Goal: Transaction & Acquisition: Purchase product/service

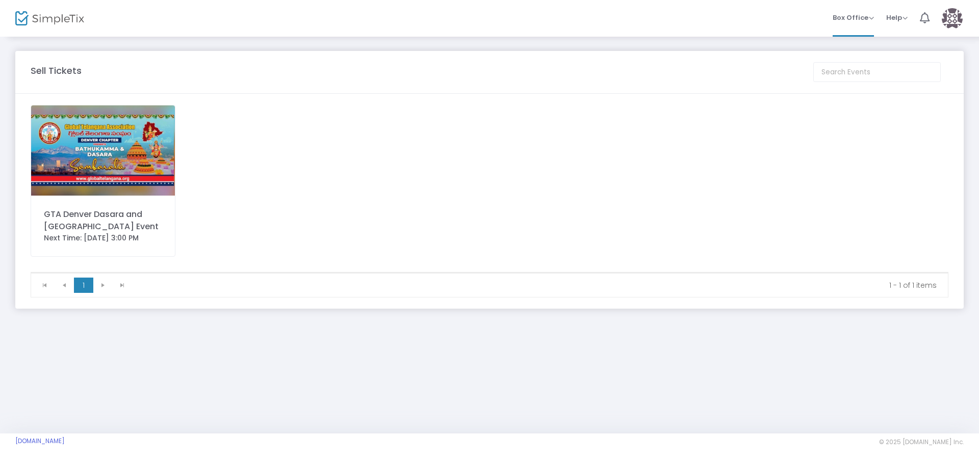
click at [81, 164] on img at bounding box center [103, 151] width 144 height 90
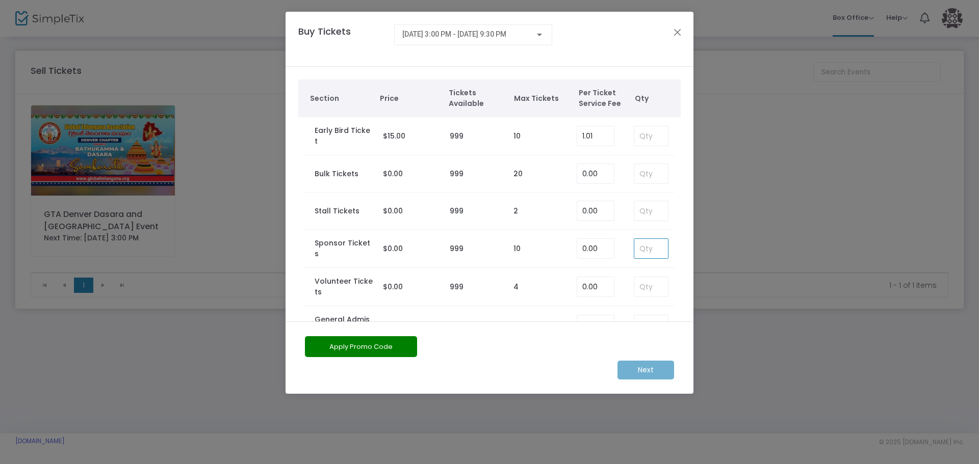
click at [644, 247] on input at bounding box center [651, 248] width 34 height 19
type input "10"
click at [629, 372] on m-button "Next" at bounding box center [645, 370] width 57 height 19
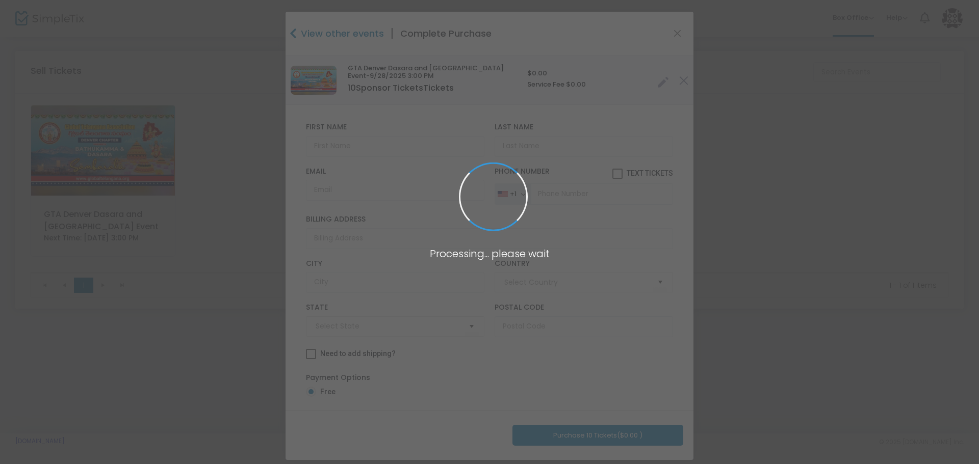
type input "[GEOGRAPHIC_DATA]"
type input "[US_STATE]"
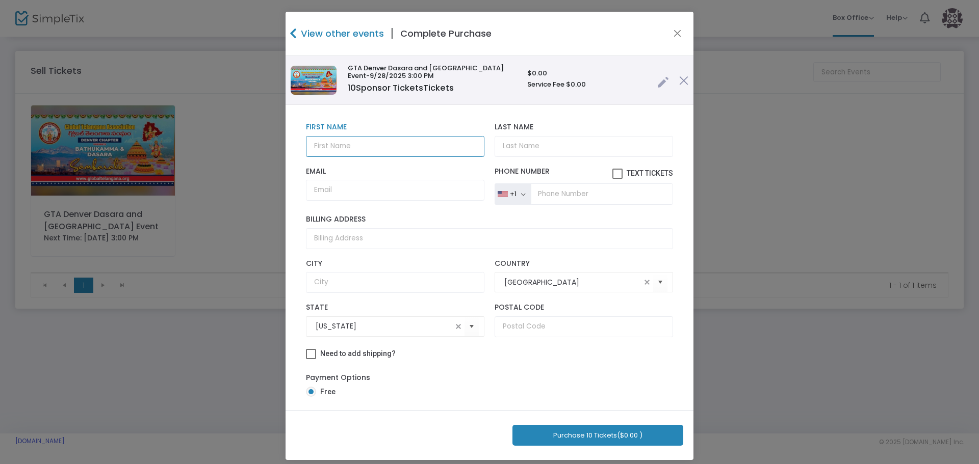
click at [328, 149] on input "text" at bounding box center [395, 146] width 178 height 21
type input "[PERSON_NAME]"
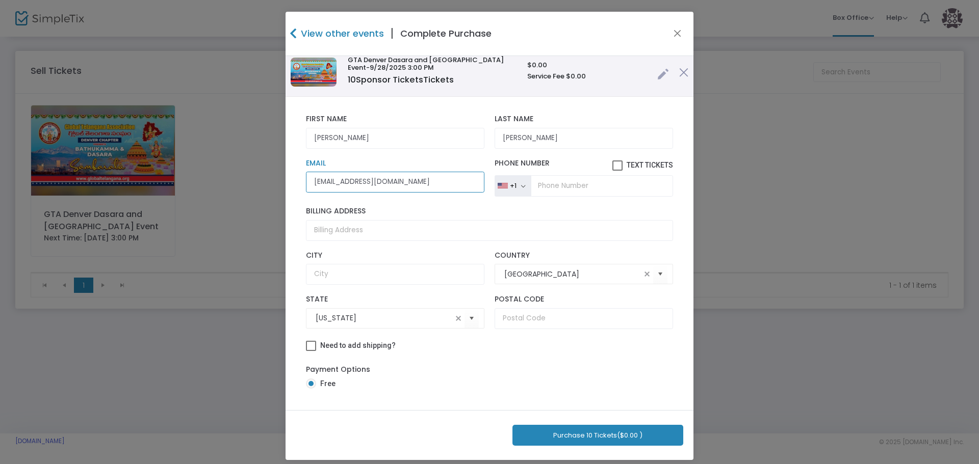
type input "[EMAIL_ADDRESS][DOMAIN_NAME]"
click at [578, 439] on button "Purchase 10 Tickets ($0.00 )" at bounding box center [597, 435] width 171 height 21
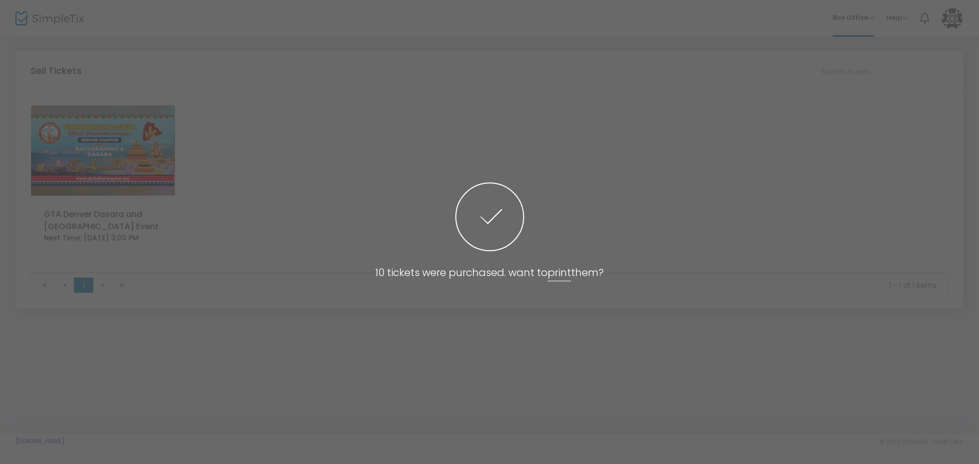
click at [132, 137] on span at bounding box center [489, 232] width 979 height 464
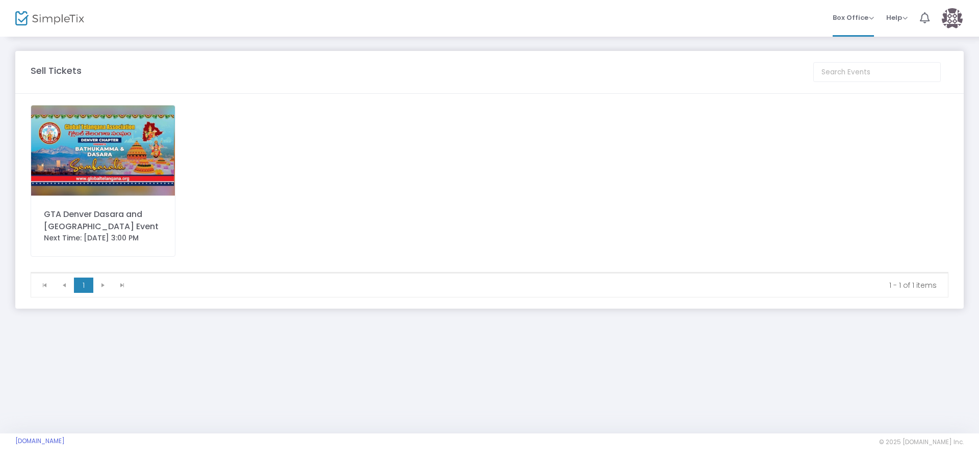
click at [132, 137] on img at bounding box center [103, 151] width 144 height 90
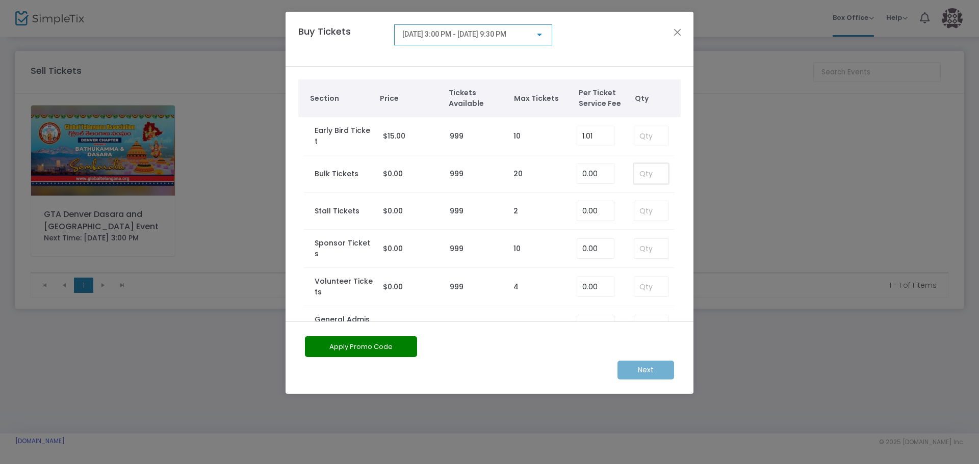
click at [634, 175] on input at bounding box center [651, 173] width 34 height 19
type input "12"
click at [641, 373] on m-button "Next" at bounding box center [645, 370] width 57 height 19
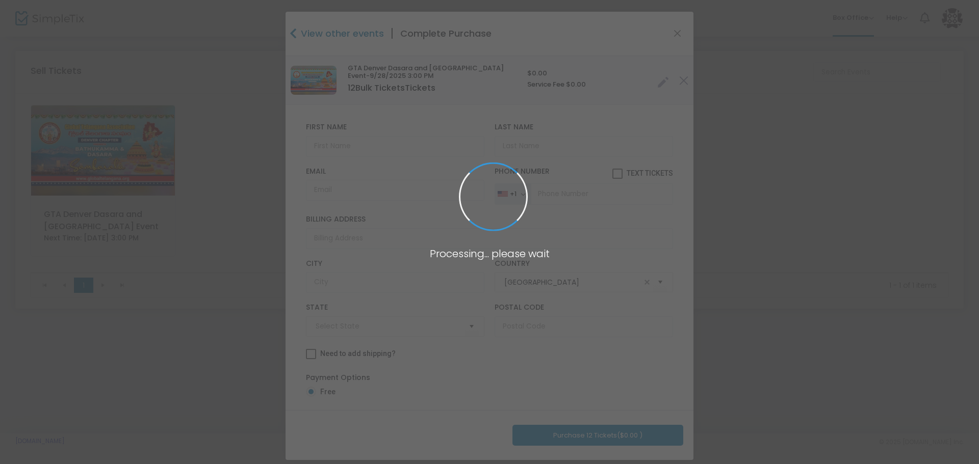
type input "[US_STATE]"
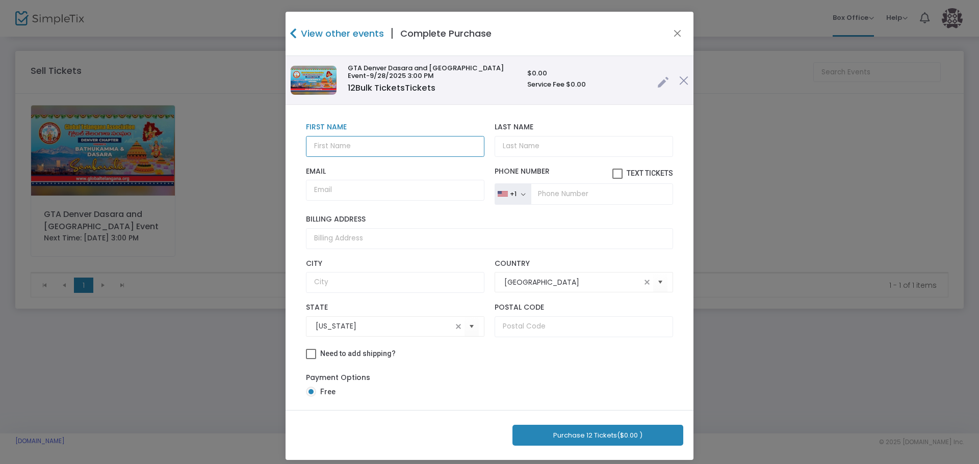
click at [380, 153] on input "text" at bounding box center [395, 146] width 178 height 21
type input "[PERSON_NAME]"
type input "H"
type input "[PERSON_NAME]"
type input "[EMAIL_ADDRESS][DOMAIN_NAME]"
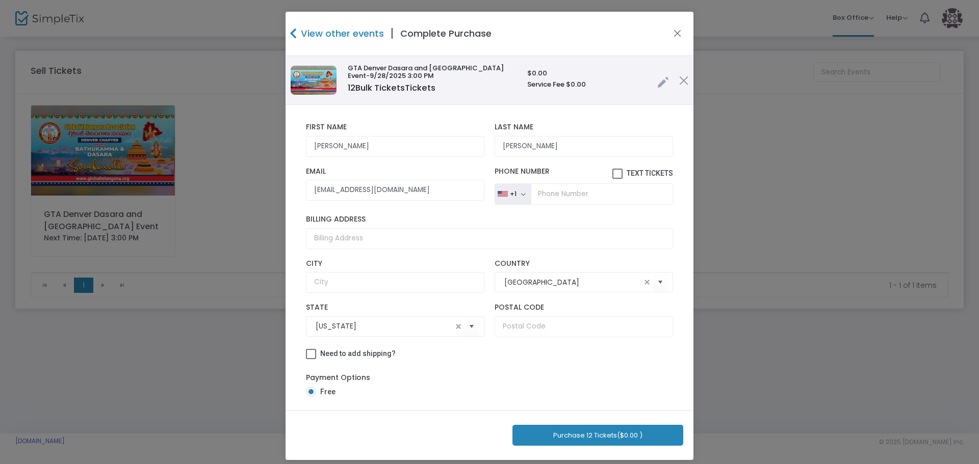
click at [577, 440] on button "Purchase 12 Tickets ($0.00 )" at bounding box center [597, 435] width 171 height 21
